Goal: Task Accomplishment & Management: Use online tool/utility

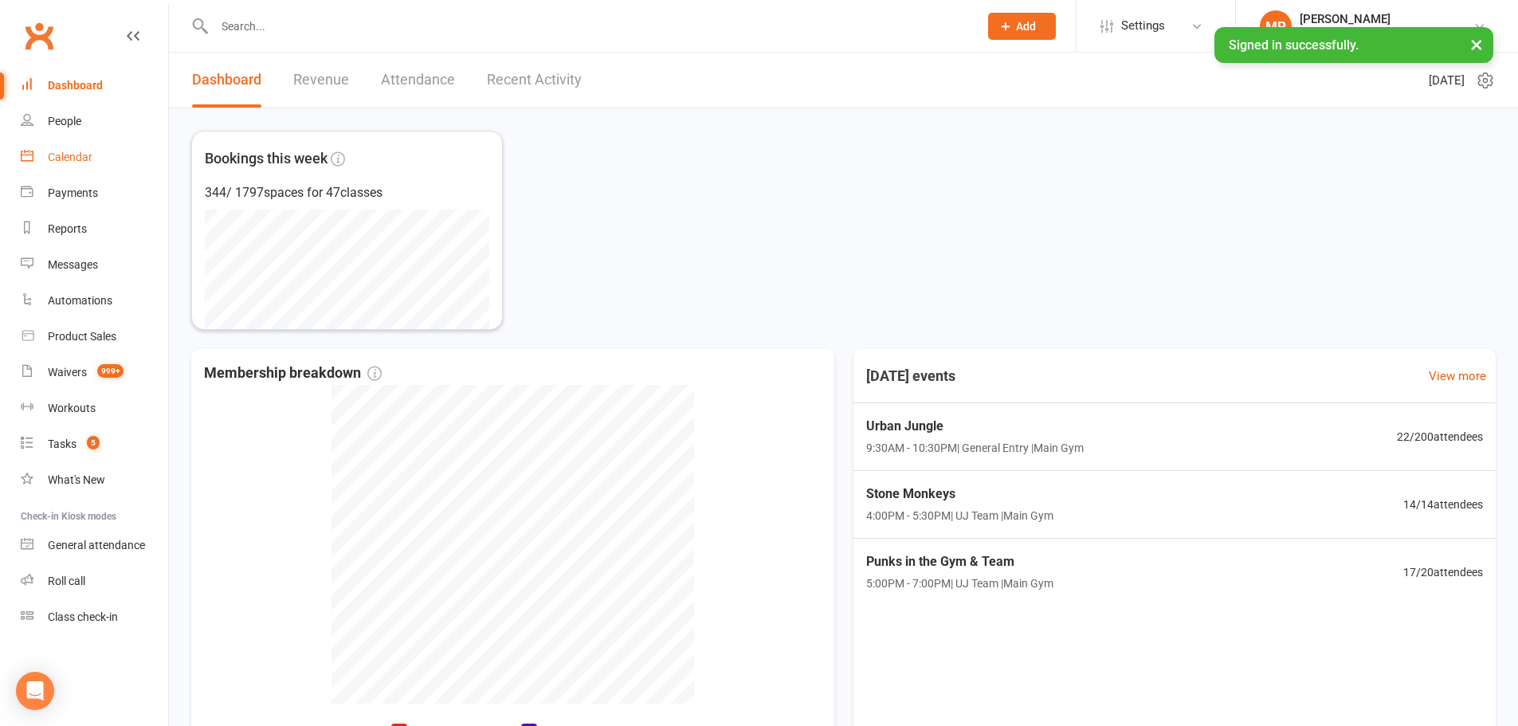
click at [79, 161] on div "Calendar" at bounding box center [70, 157] width 45 height 13
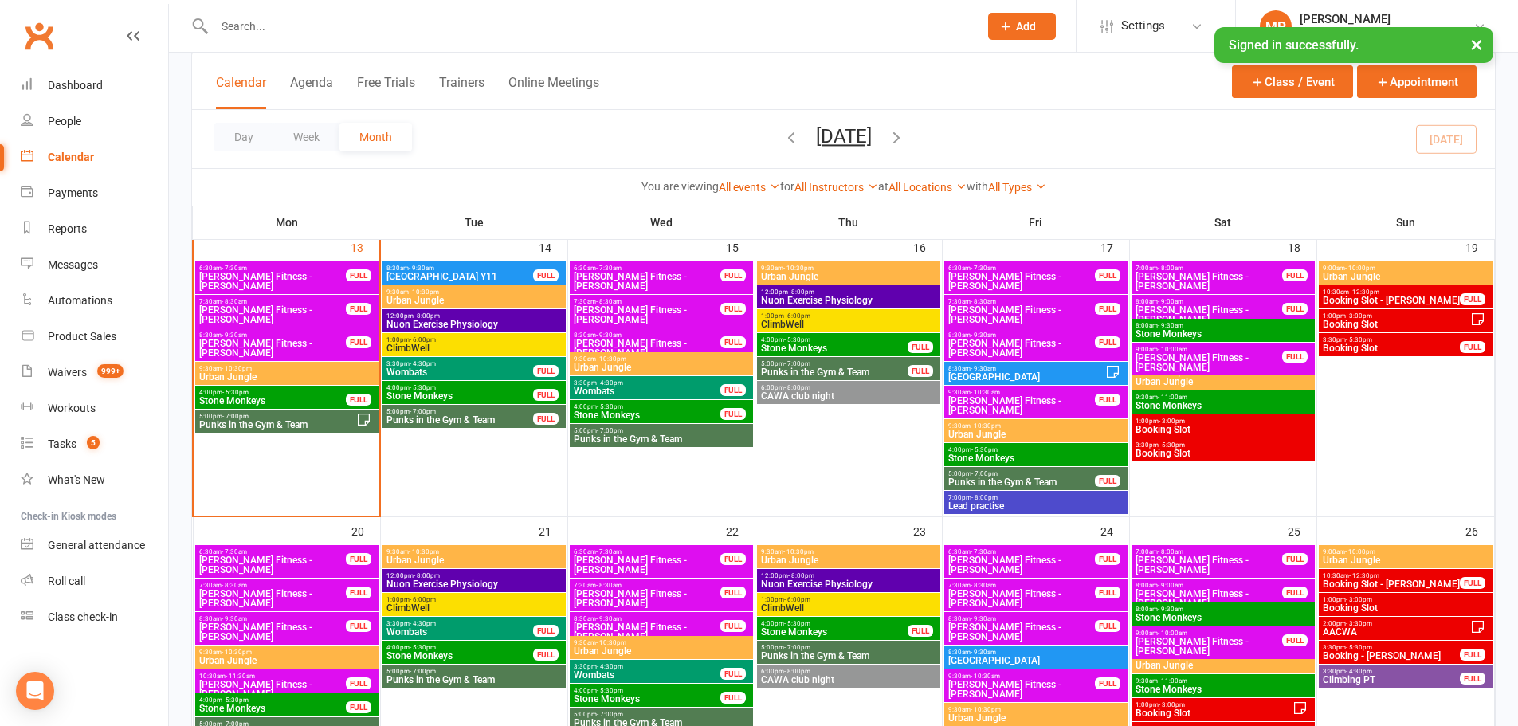
scroll to position [637, 0]
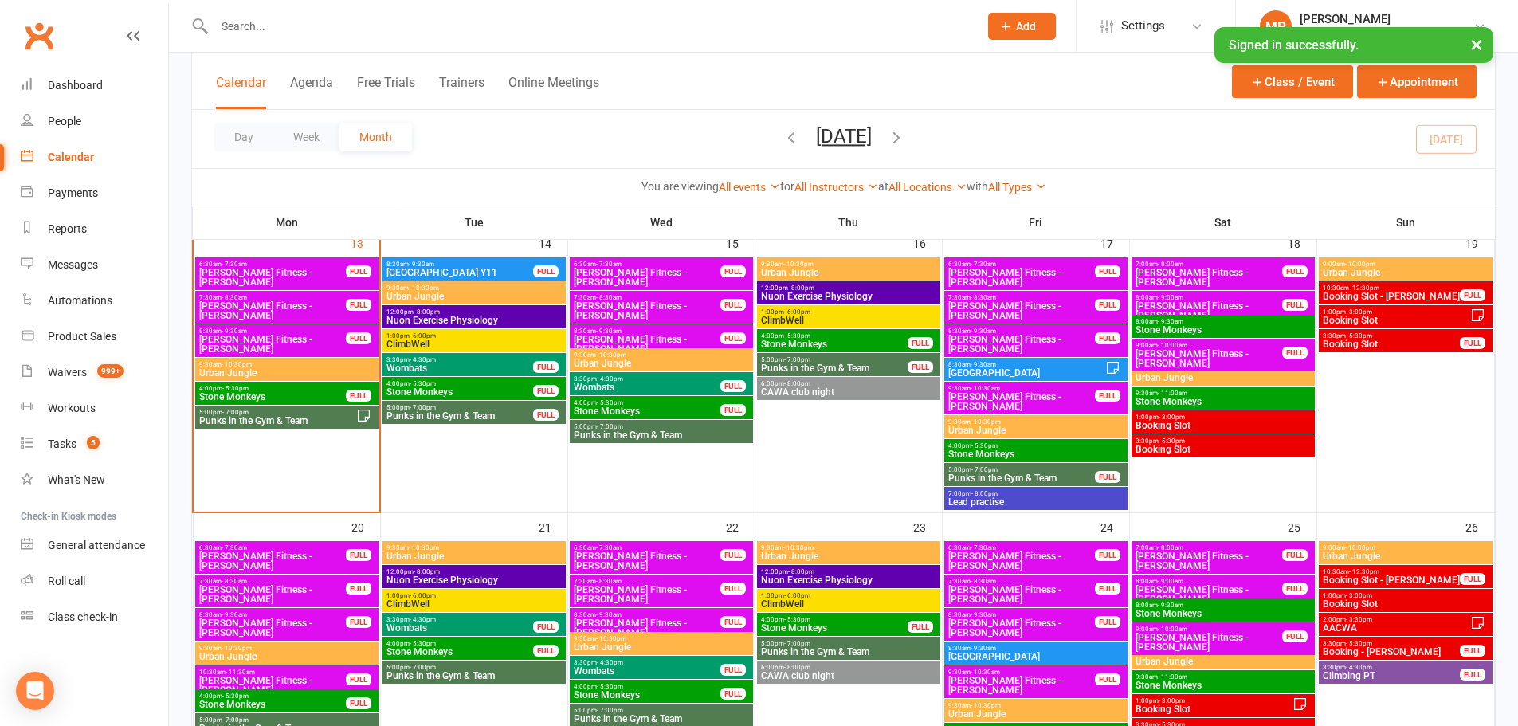
click at [287, 421] on span "Punks in the Gym & Team" at bounding box center [277, 421] width 158 height 10
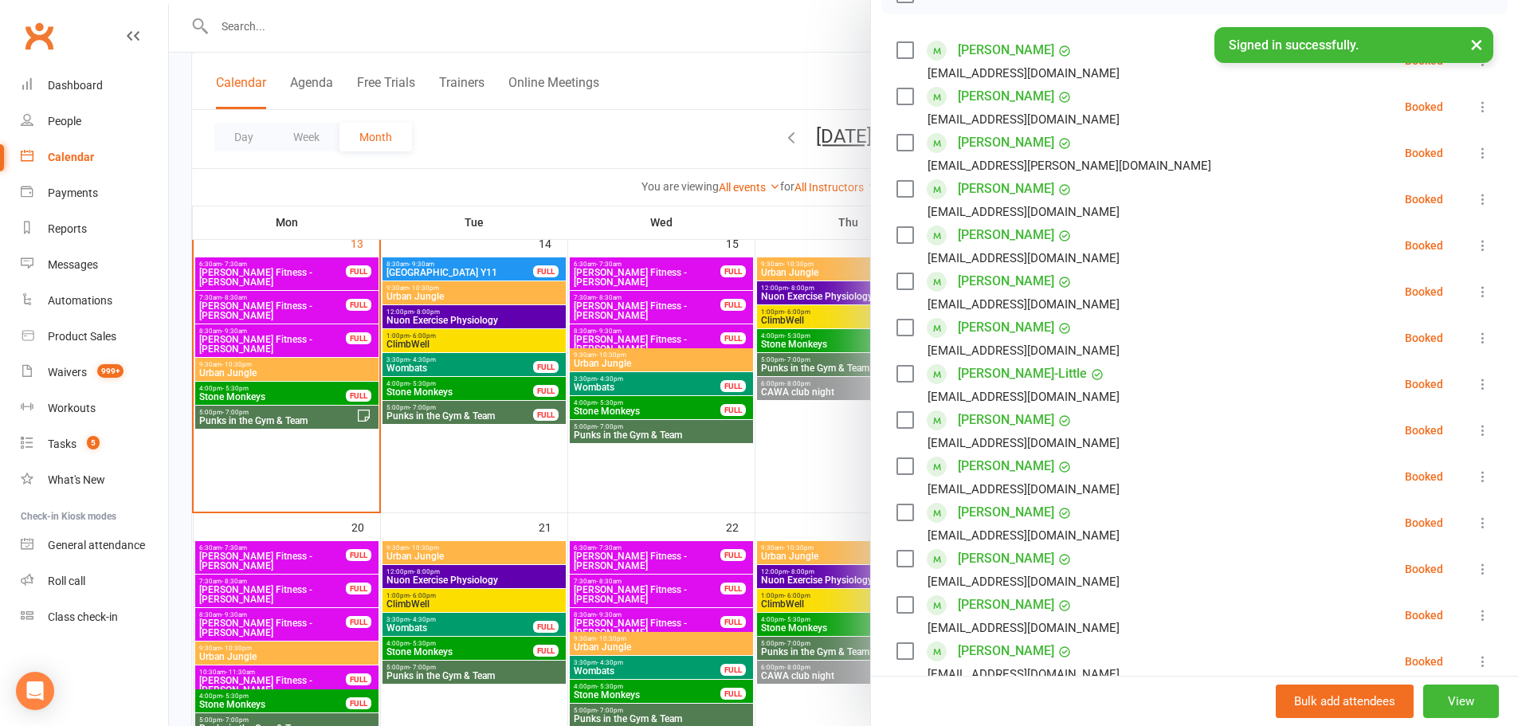
scroll to position [319, 0]
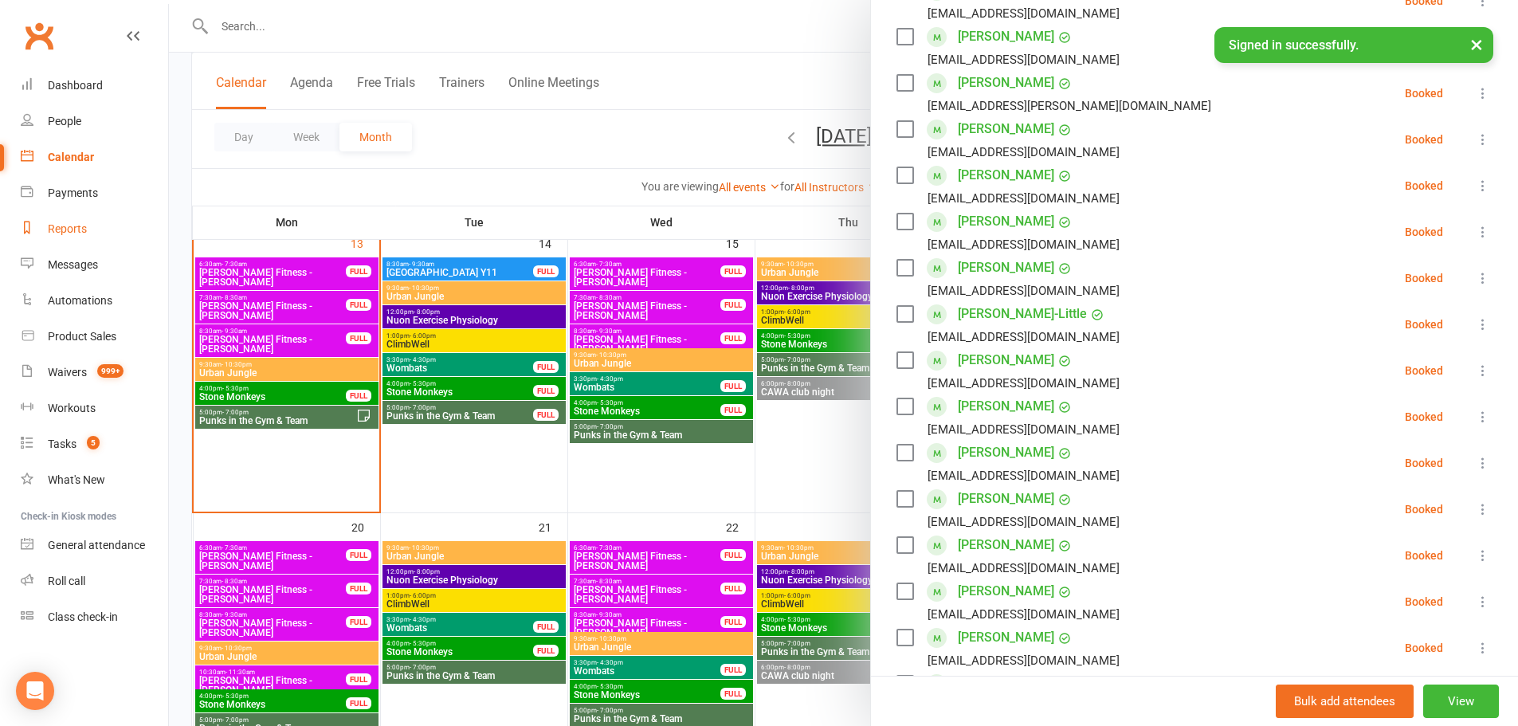
click at [70, 225] on div "Reports" at bounding box center [67, 228] width 39 height 13
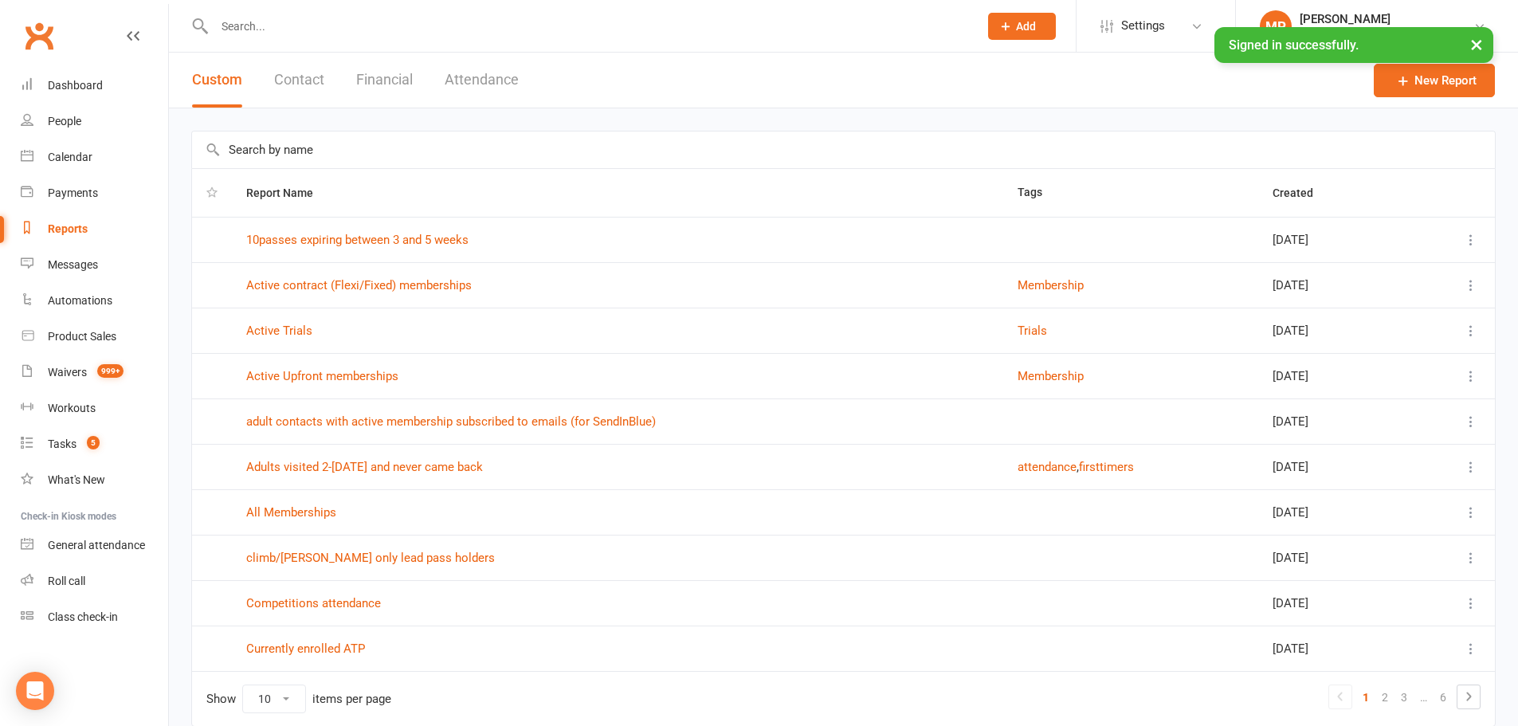
click at [377, 70] on button "Financial" at bounding box center [384, 80] width 57 height 55
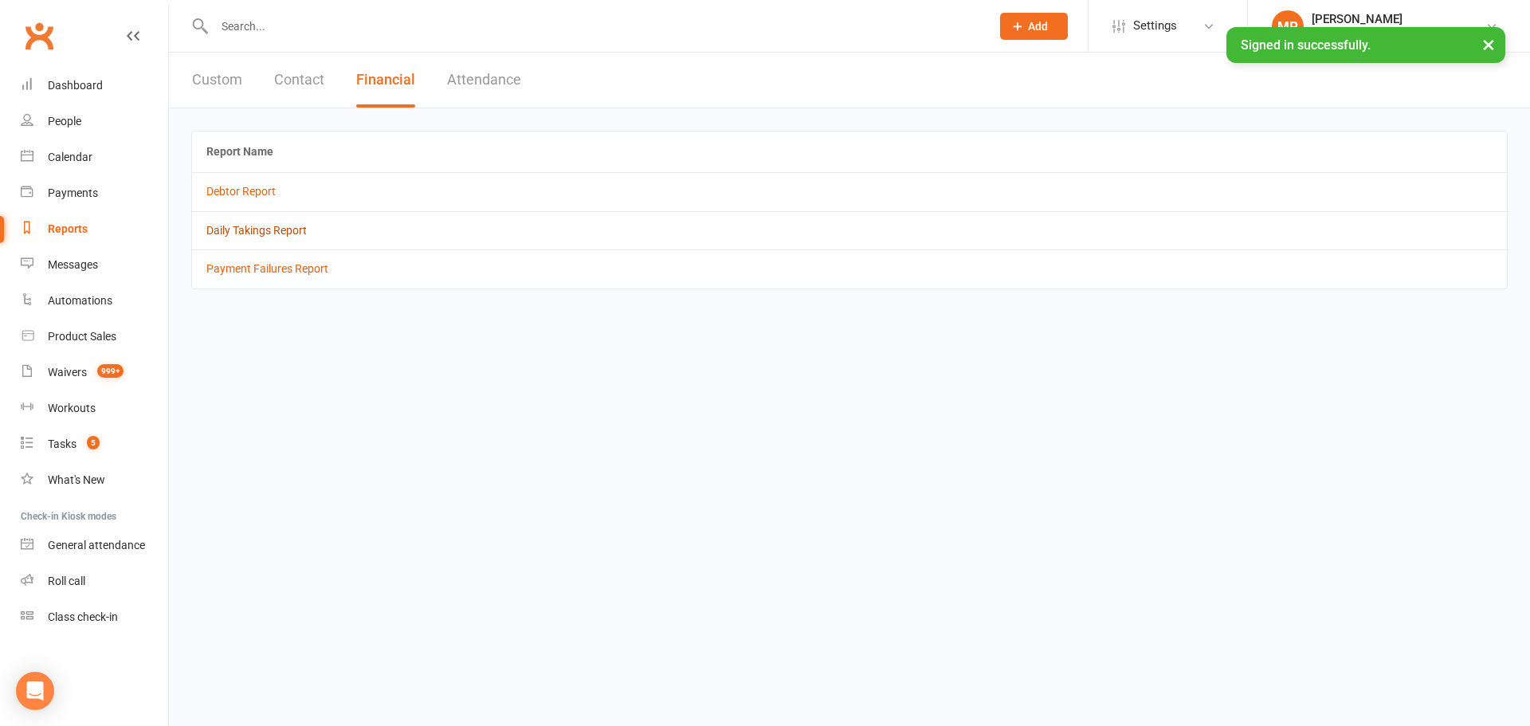
click at [267, 232] on link "Daily Takings Report" at bounding box center [256, 230] width 100 height 13
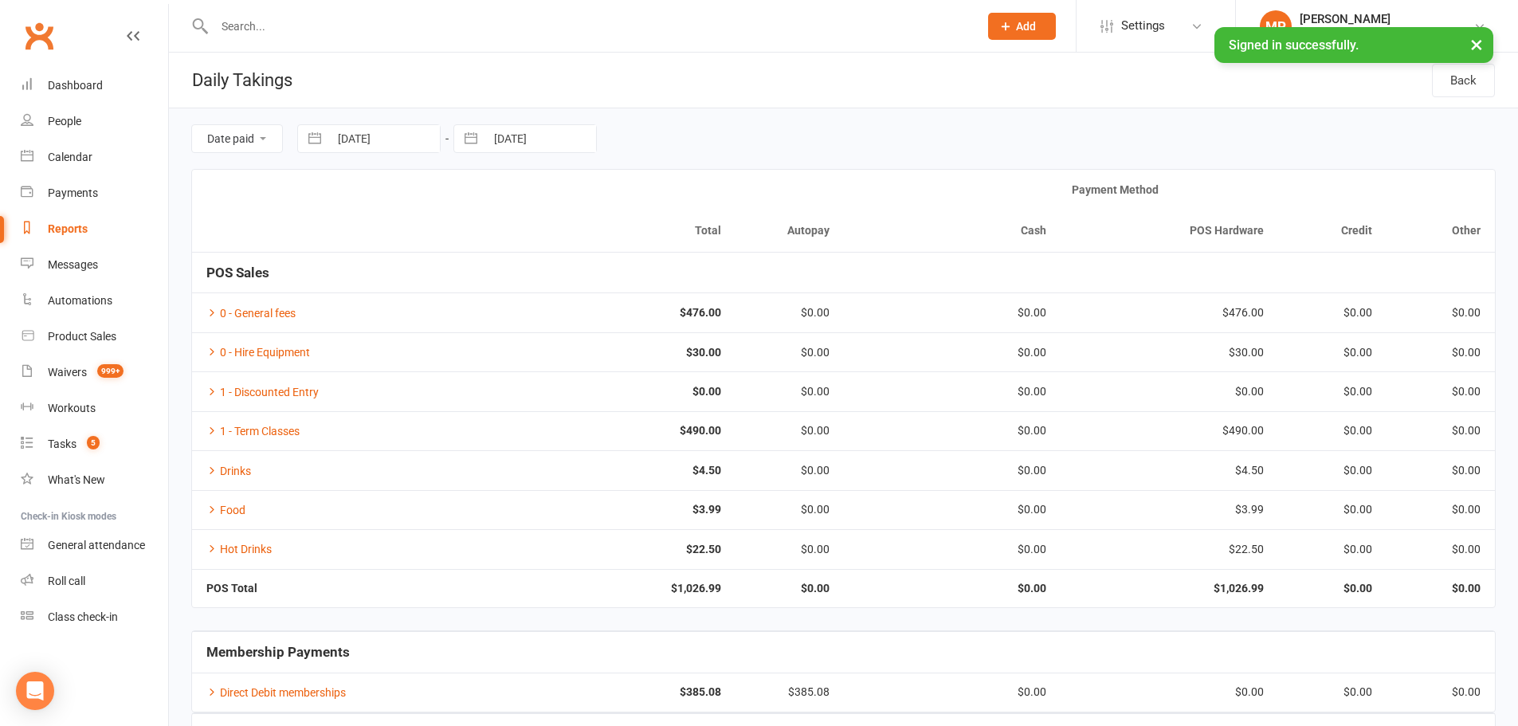
click at [416, 138] on input "[DATE]" at bounding box center [384, 138] width 111 height 27
select select "8"
select select "2025"
select select "9"
select select "2025"
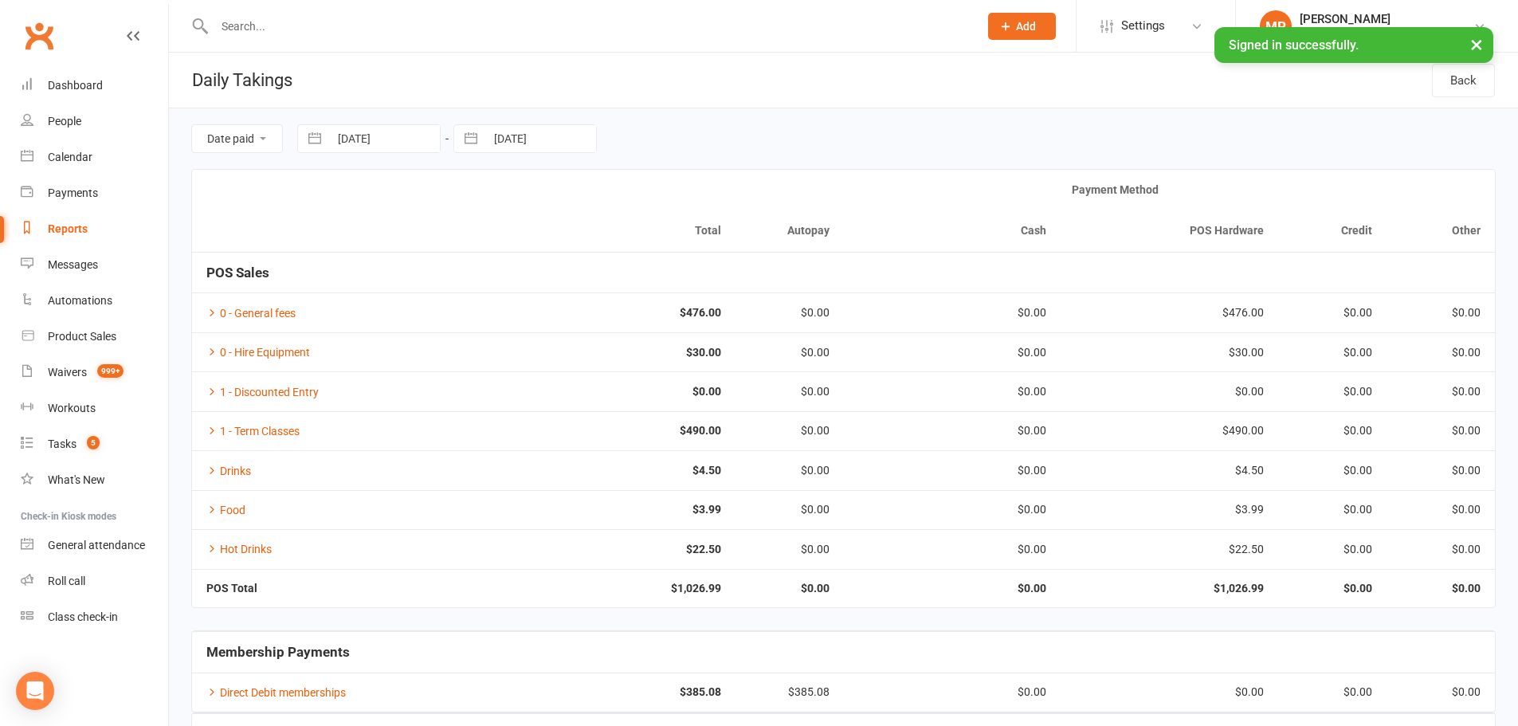
select select "10"
select select "2025"
click at [416, 138] on input "[DATE]" at bounding box center [384, 138] width 111 height 27
click at [483, 214] on select "2035 2034 2033 2032 2031 2030 2029 2028 2027 2026 2025 2024 2023 2022 2021 2020…" at bounding box center [468, 205] width 48 height 18
select select "8"
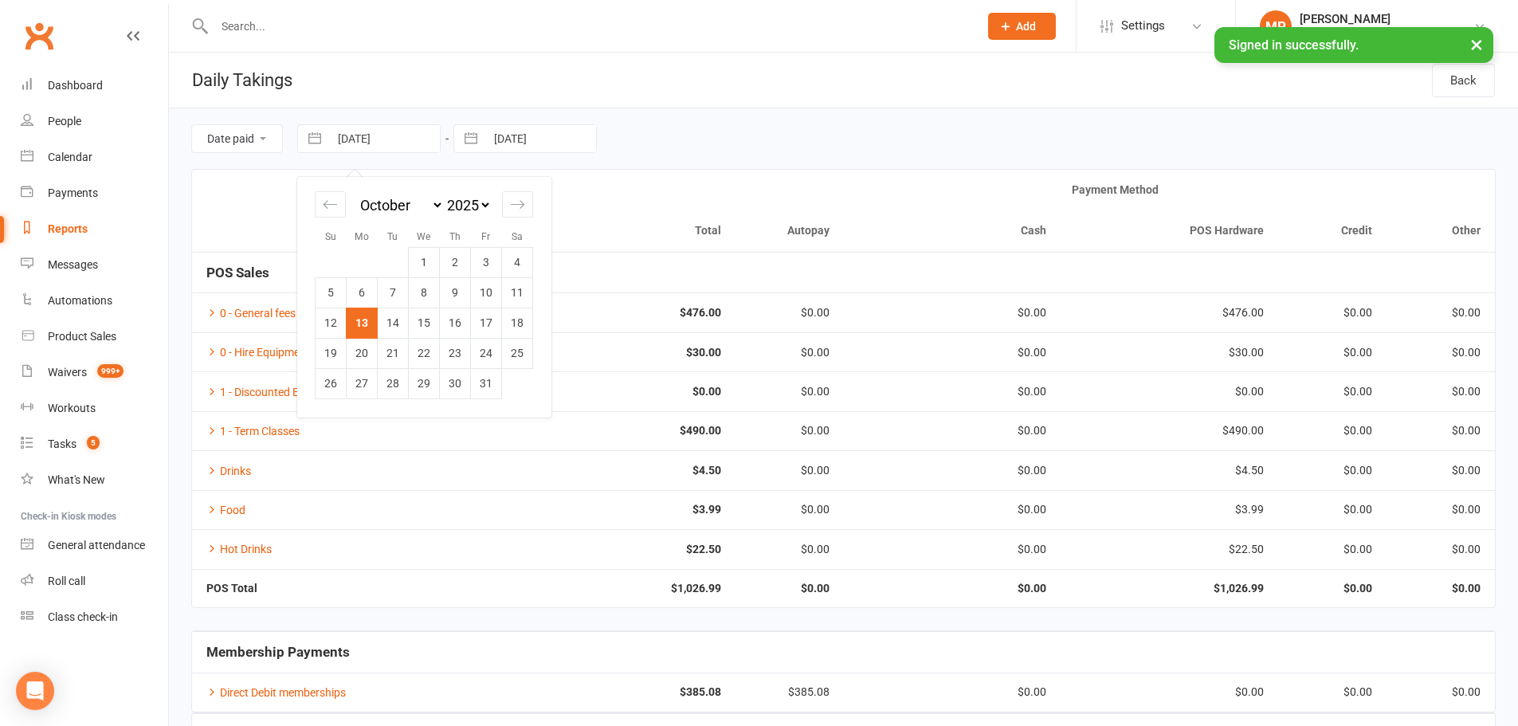
select select "2024"
select select "9"
select select "2024"
select select "10"
select select "2024"
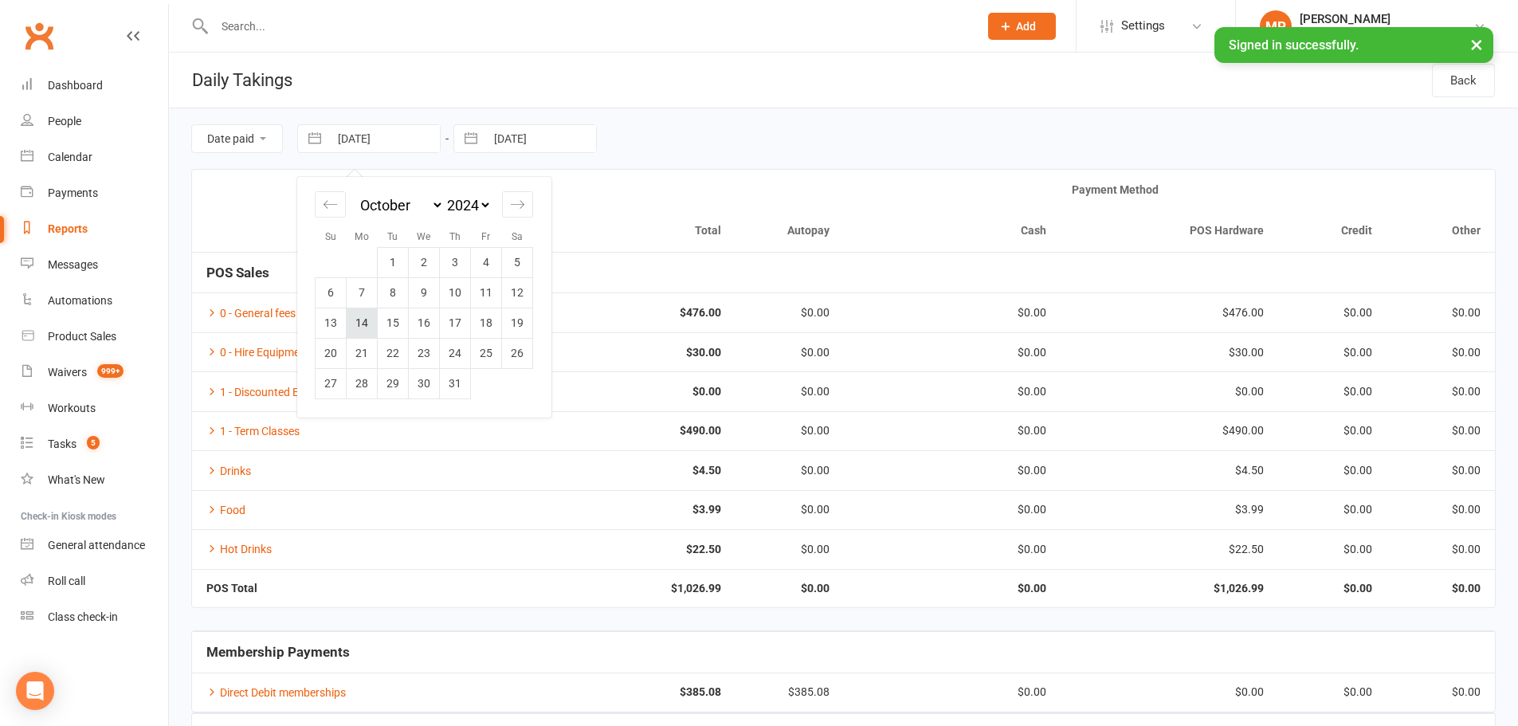
click at [367, 319] on td "14" at bounding box center [362, 323] width 31 height 30
type input "[DATE]"
click at [561, 138] on input "[DATE]" at bounding box center [540, 138] width 111 height 27
select select "8"
select select "2025"
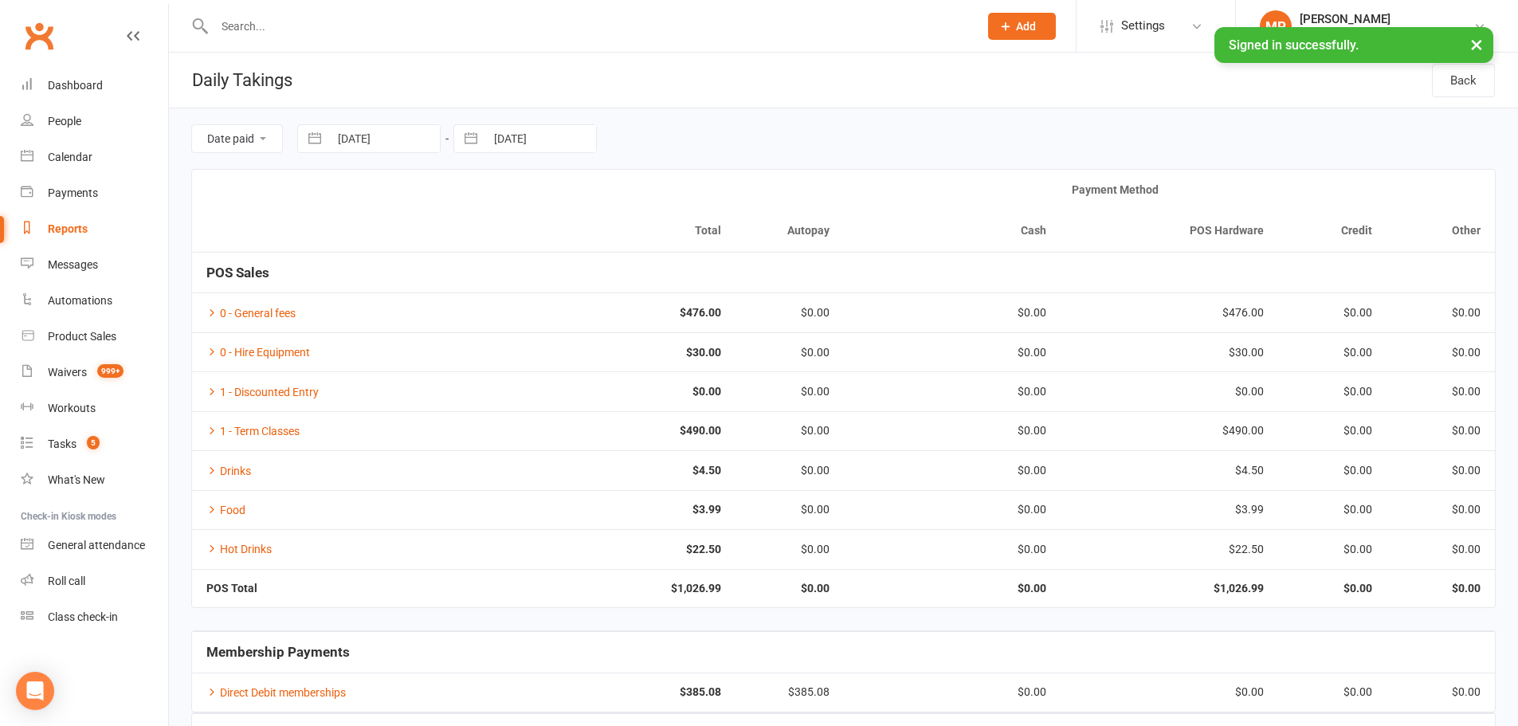
select select "9"
select select "2025"
select select "10"
select select "2025"
click at [516, 322] on td "13" at bounding box center [518, 323] width 31 height 30
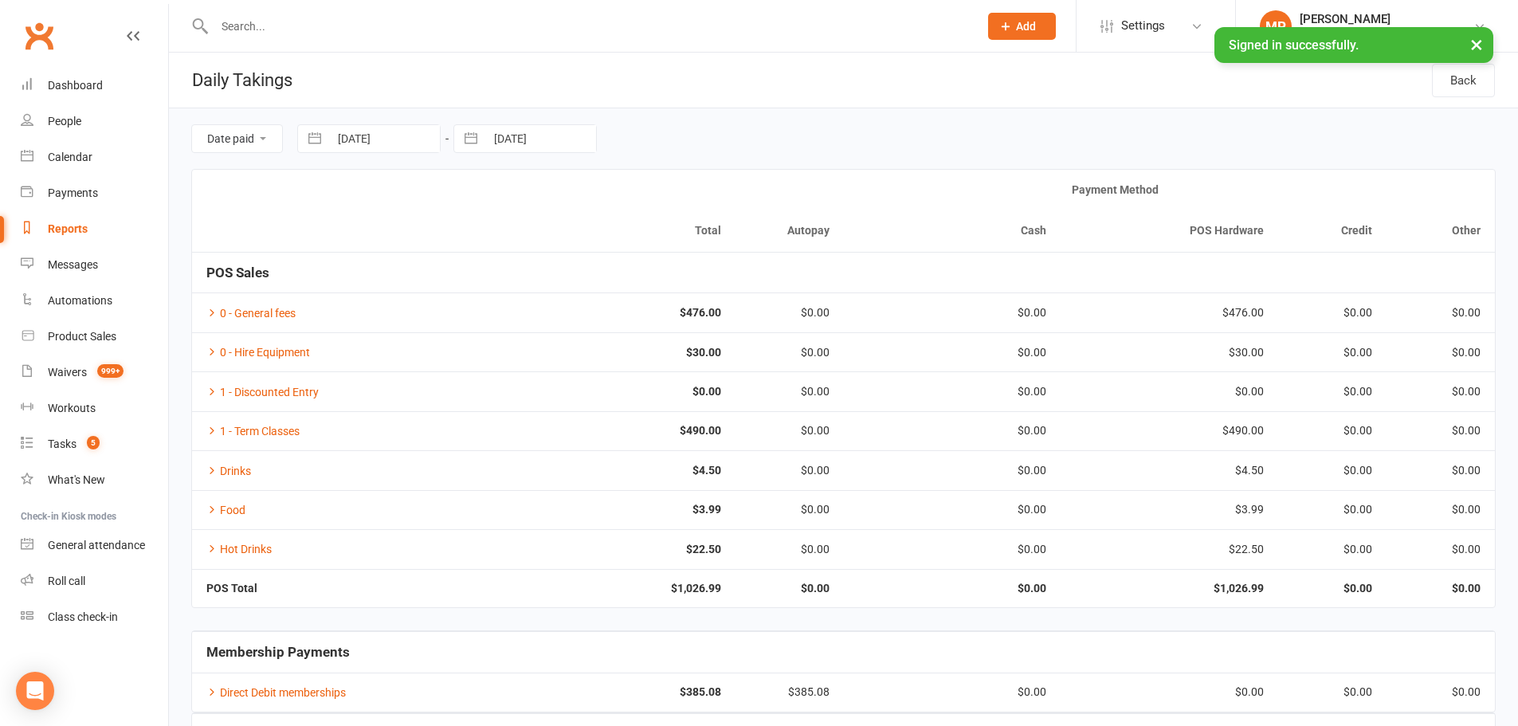
click at [500, 208] on th at bounding box center [355, 211] width 326 height 82
click at [1479, 45] on button "×" at bounding box center [1476, 44] width 29 height 34
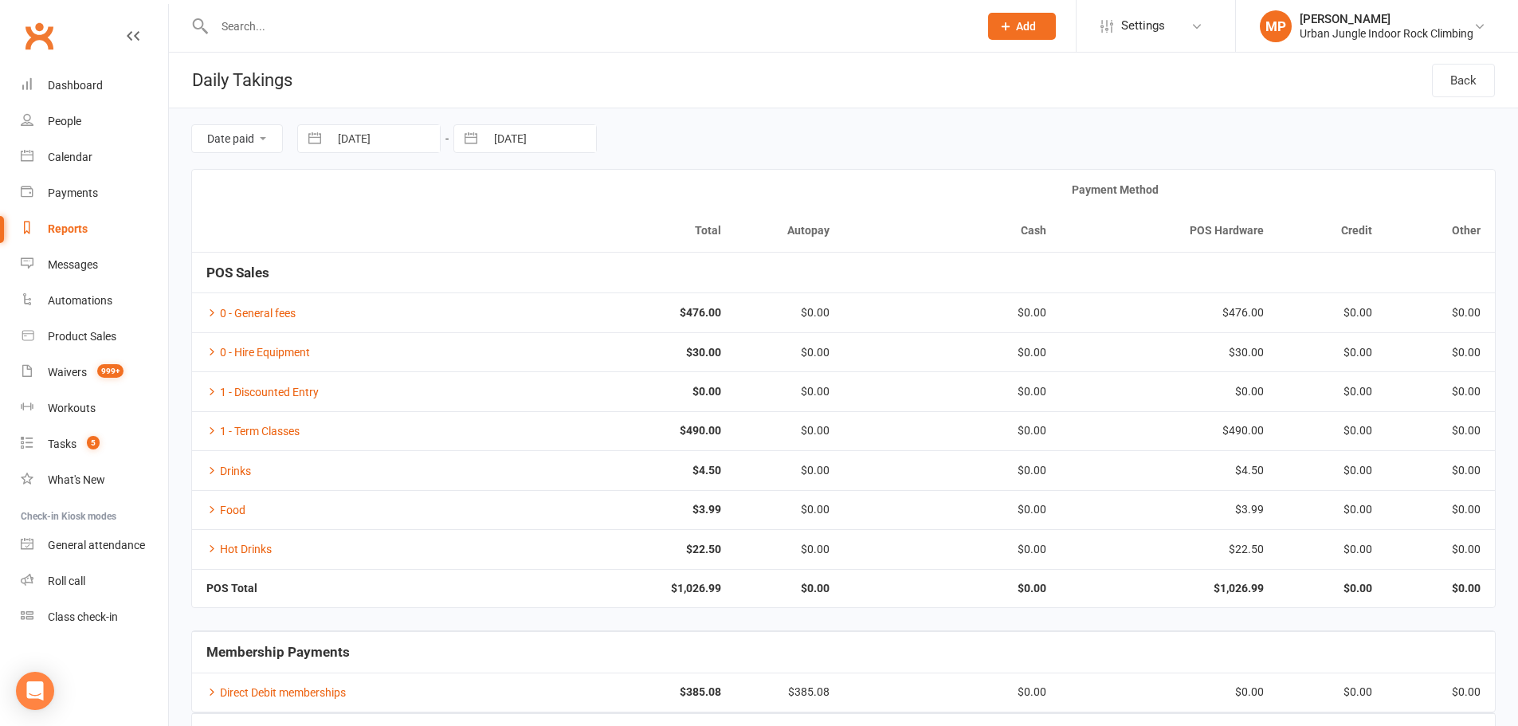
click at [569, 145] on input "[DATE]" at bounding box center [540, 138] width 111 height 27
select select "8"
select select "2025"
select select "9"
select select "2025"
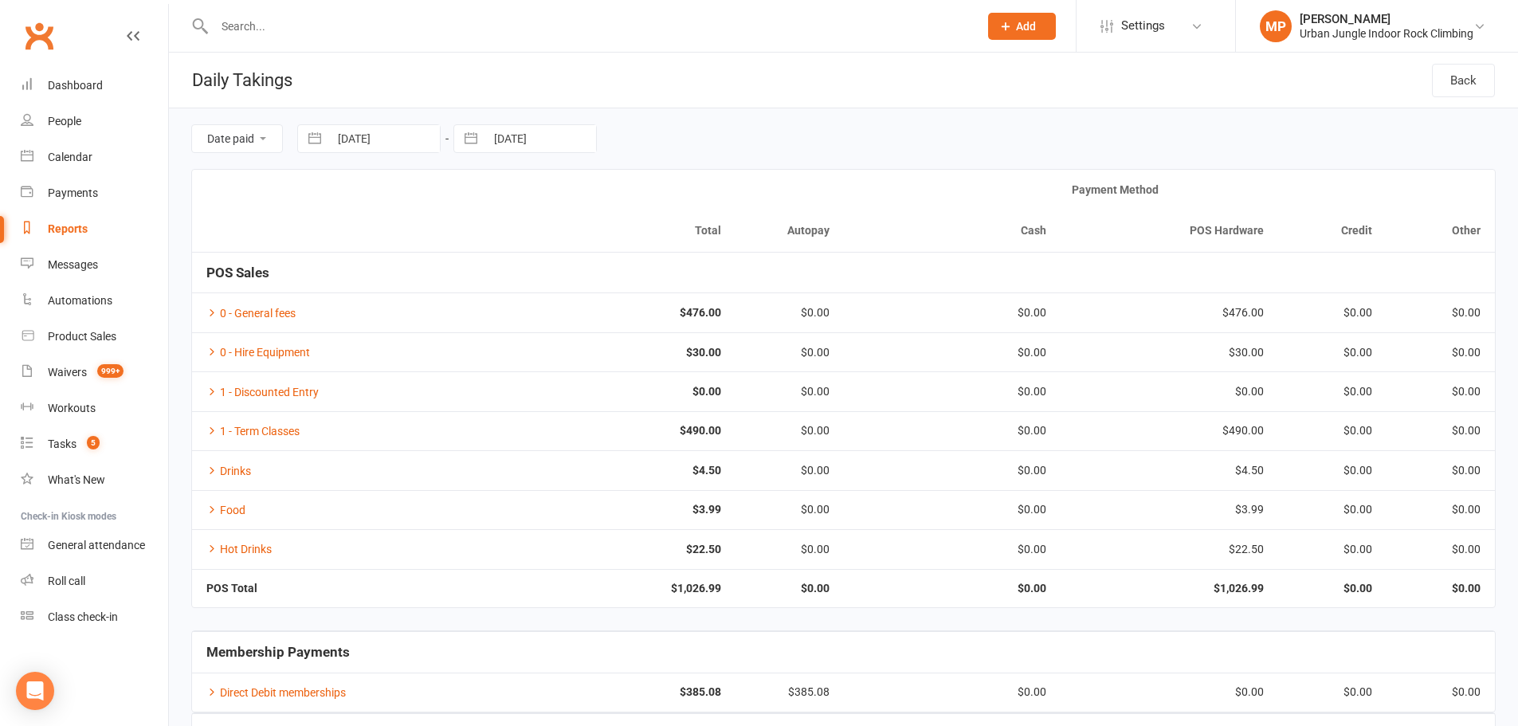
select select "10"
select select "2025"
click at [519, 324] on td "13" at bounding box center [518, 323] width 31 height 30
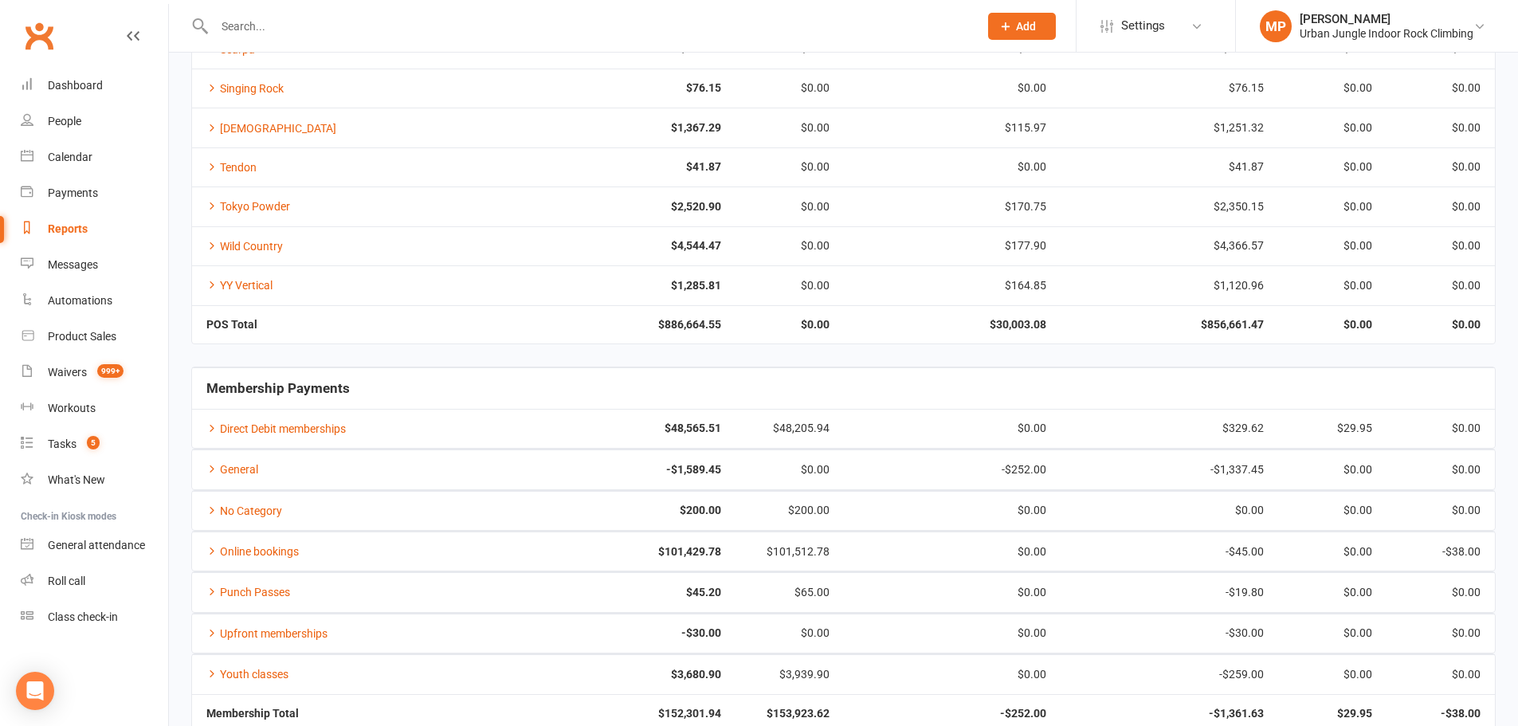
scroll to position [1660, 0]
